Goal: Task Accomplishment & Management: Use online tool/utility

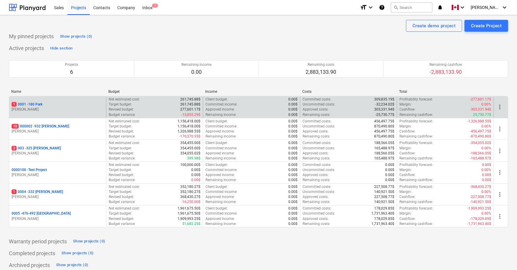
click at [28, 106] on p "1 0001 - 180 Park" at bounding box center [27, 104] width 31 height 5
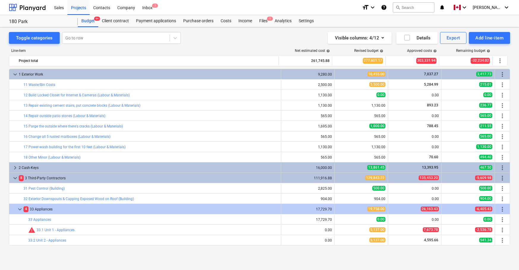
scroll to position [17, 0]
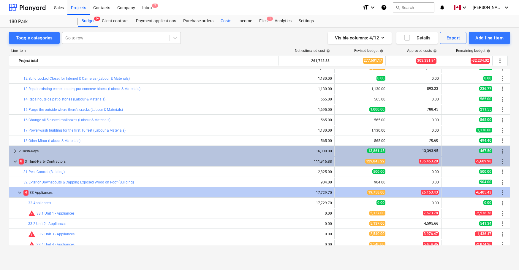
click at [226, 18] on div "Costs" at bounding box center [226, 21] width 18 height 12
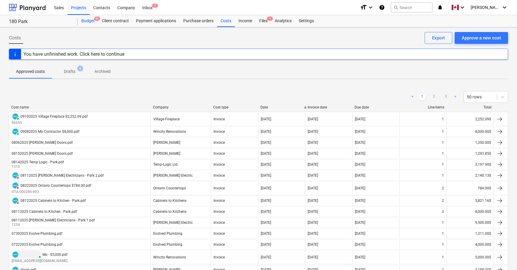
click at [87, 21] on div "Budget 9+" at bounding box center [88, 21] width 20 height 12
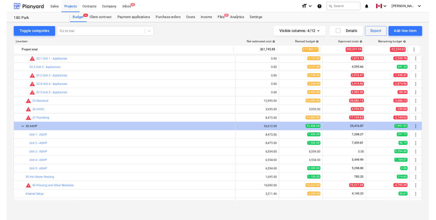
scroll to position [174, 0]
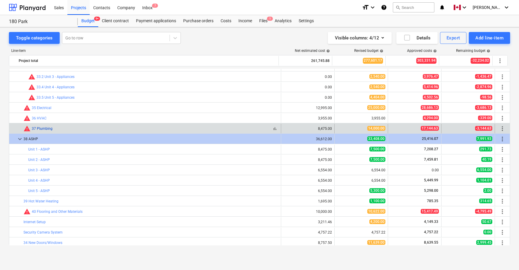
click at [40, 129] on link "37 Plumbing" at bounding box center [42, 129] width 21 height 4
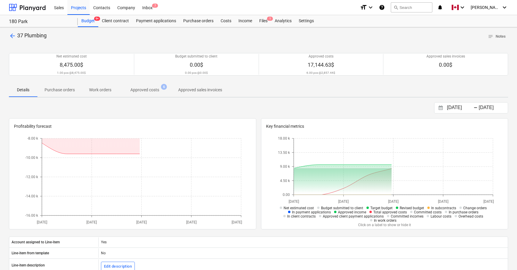
click at [145, 92] on p "Approved costs" at bounding box center [144, 90] width 29 height 6
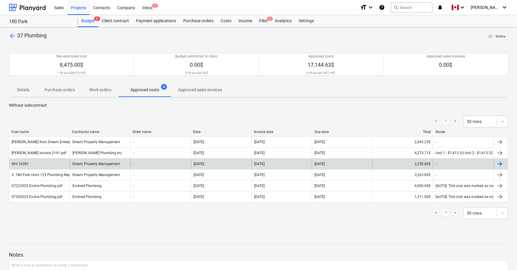
click at [500, 163] on div at bounding box center [499, 164] width 7 height 7
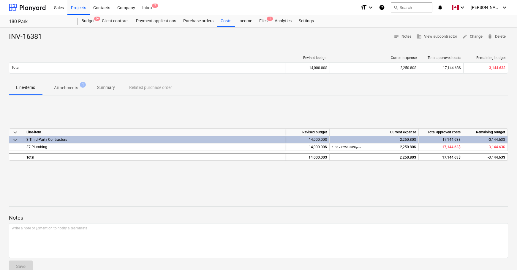
click at [64, 90] on p "Attachments" at bounding box center [66, 88] width 24 height 6
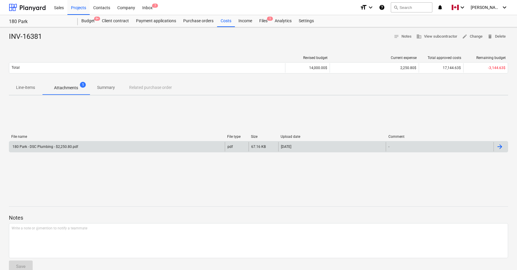
click at [501, 147] on div at bounding box center [499, 146] width 7 height 7
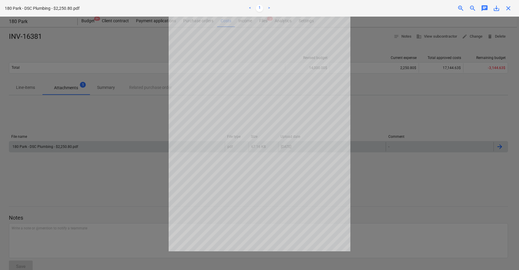
click at [496, 8] on span "save_alt" at bounding box center [496, 8] width 7 height 7
